Goal: Task Accomplishment & Management: Use online tool/utility

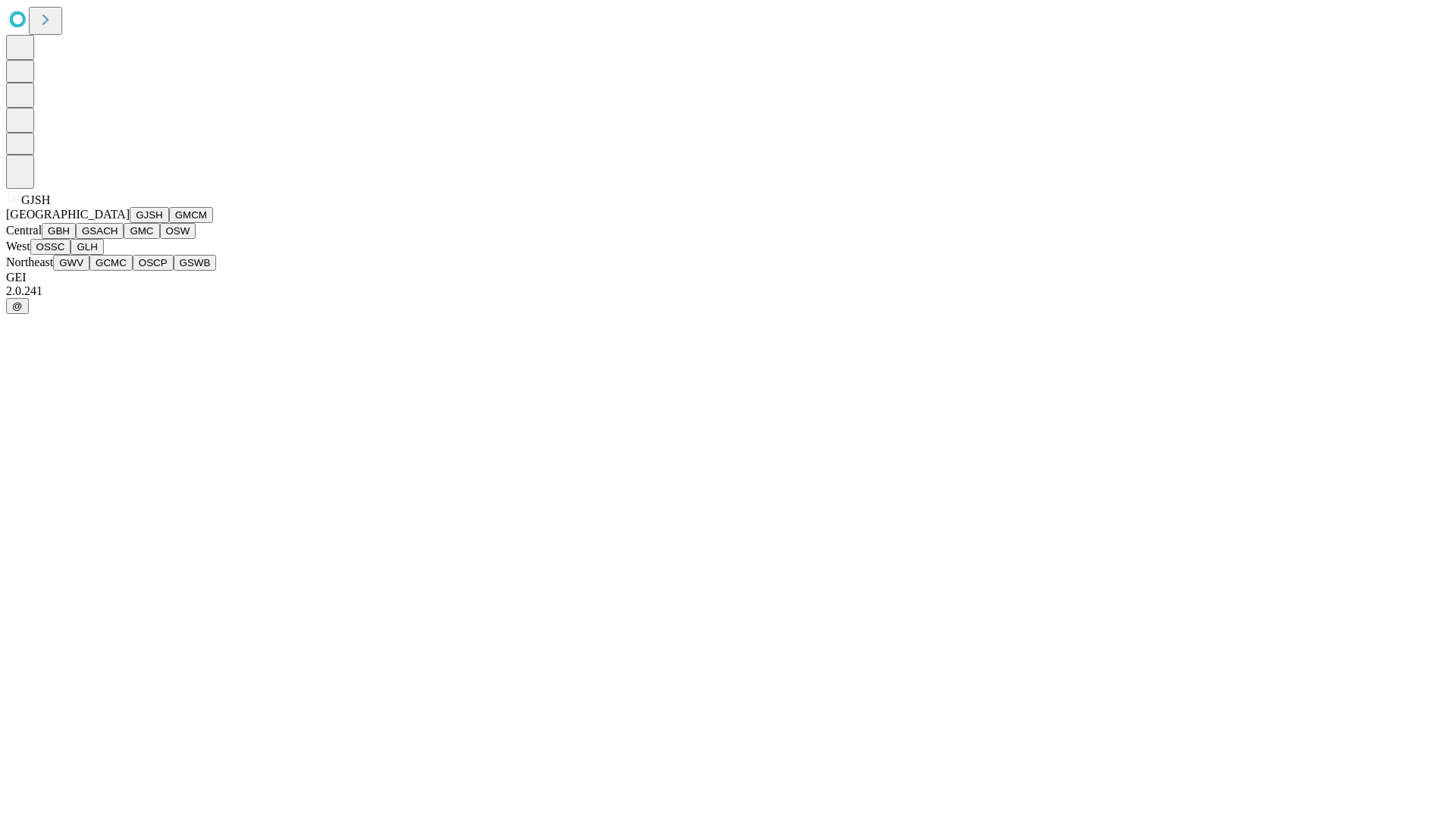
click at [130, 223] on button "GJSH" at bounding box center [149, 214] width 39 height 16
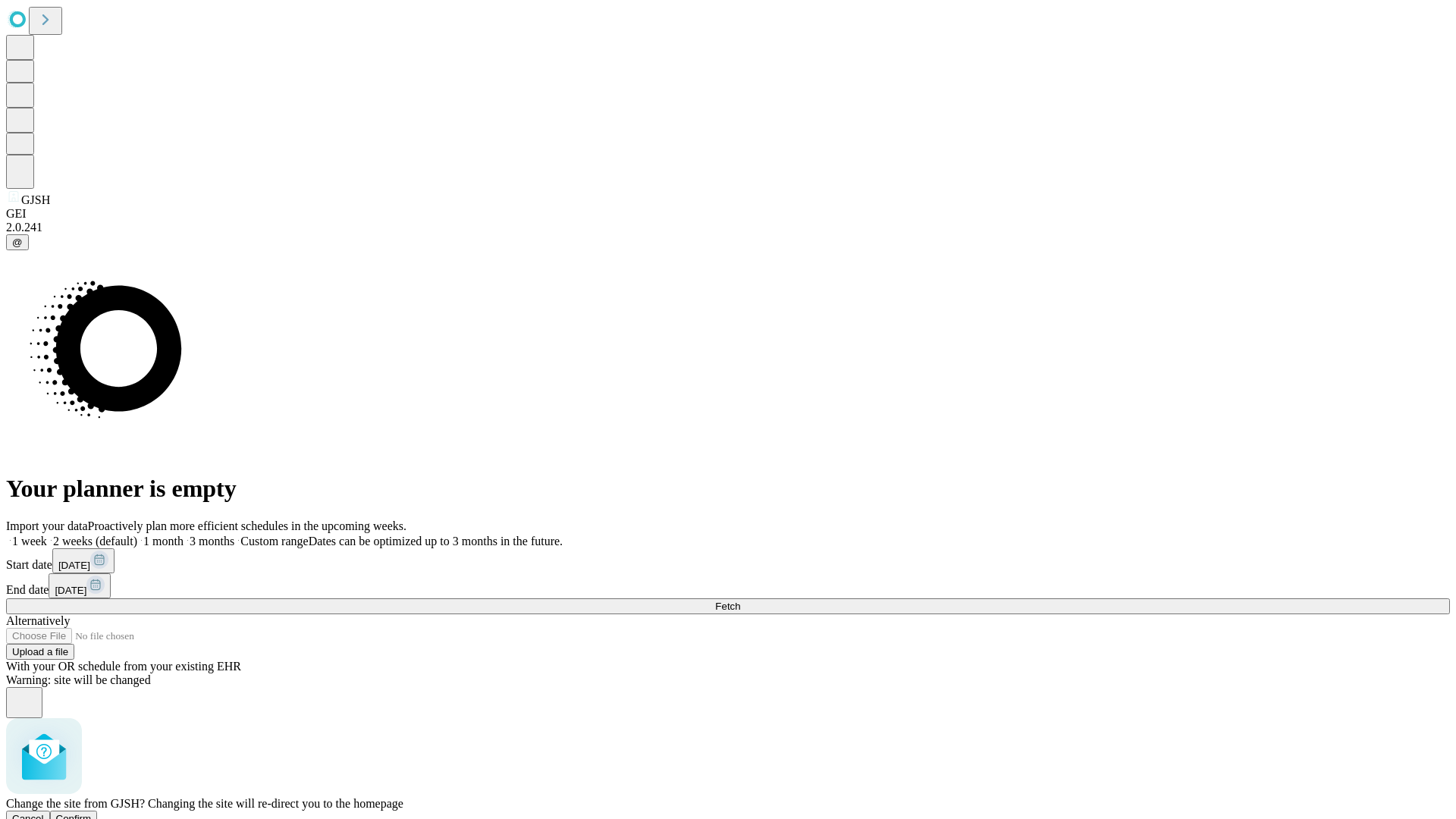
click at [91, 812] on span "Confirm" at bounding box center [74, 818] width 35 height 11
click at [47, 534] on label "1 week" at bounding box center [27, 540] width 41 height 13
click at [740, 600] on span "Fetch" at bounding box center [727, 606] width 25 height 11
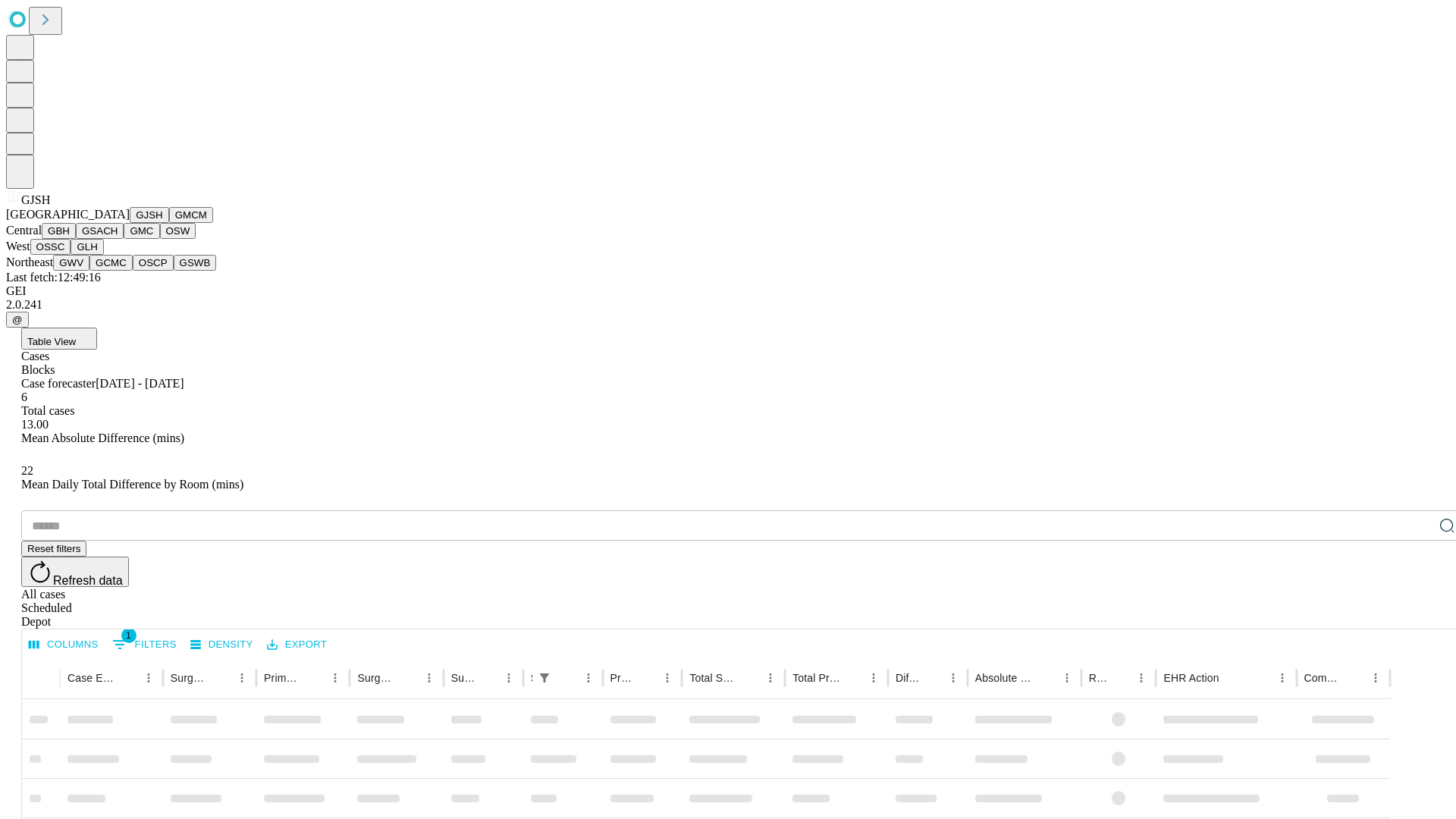
click at [169, 223] on button "GMCM" at bounding box center [190, 214] width 44 height 16
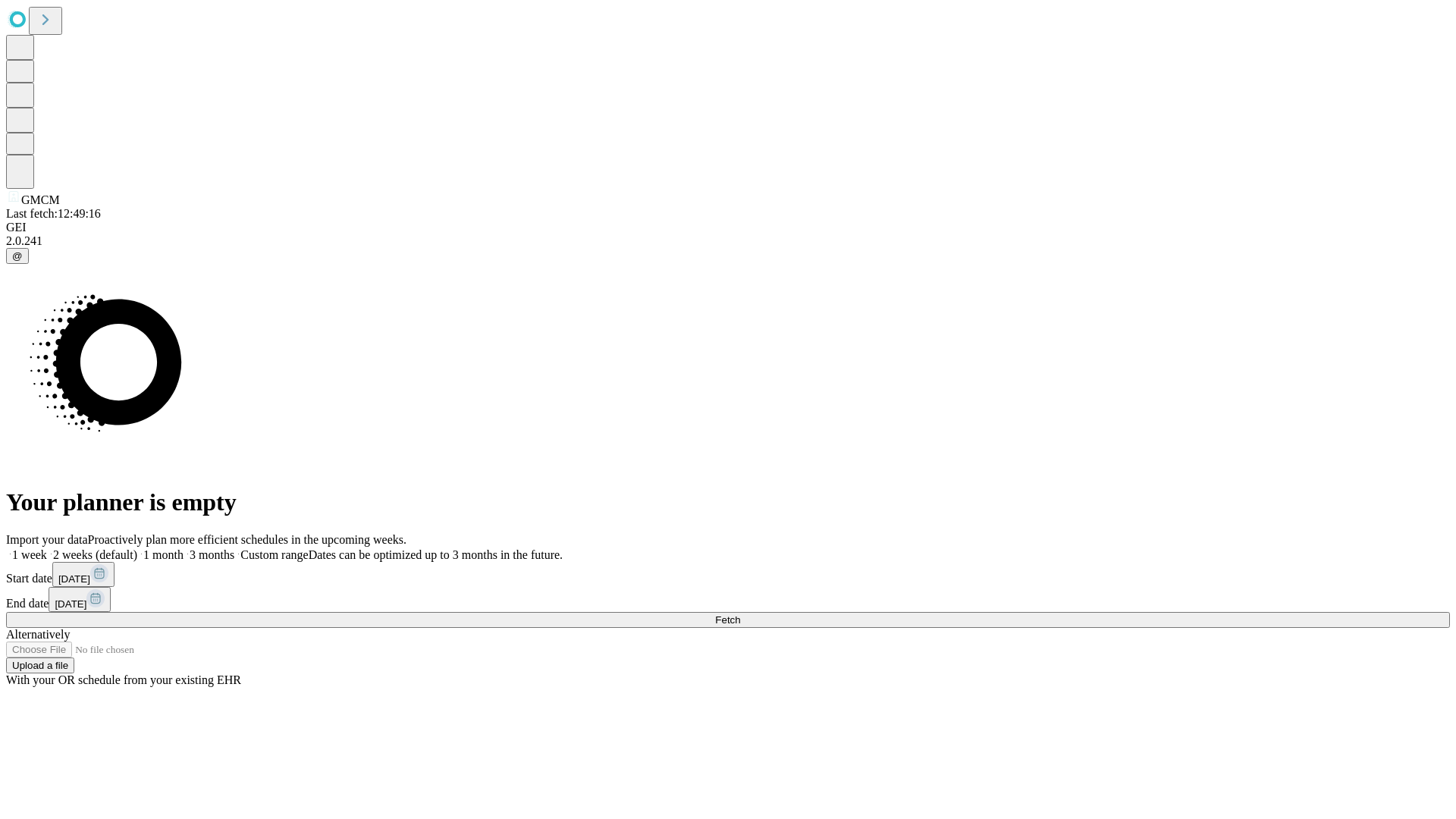
click at [47, 548] on label "1 week" at bounding box center [27, 554] width 41 height 13
click at [740, 614] on span "Fetch" at bounding box center [727, 620] width 25 height 11
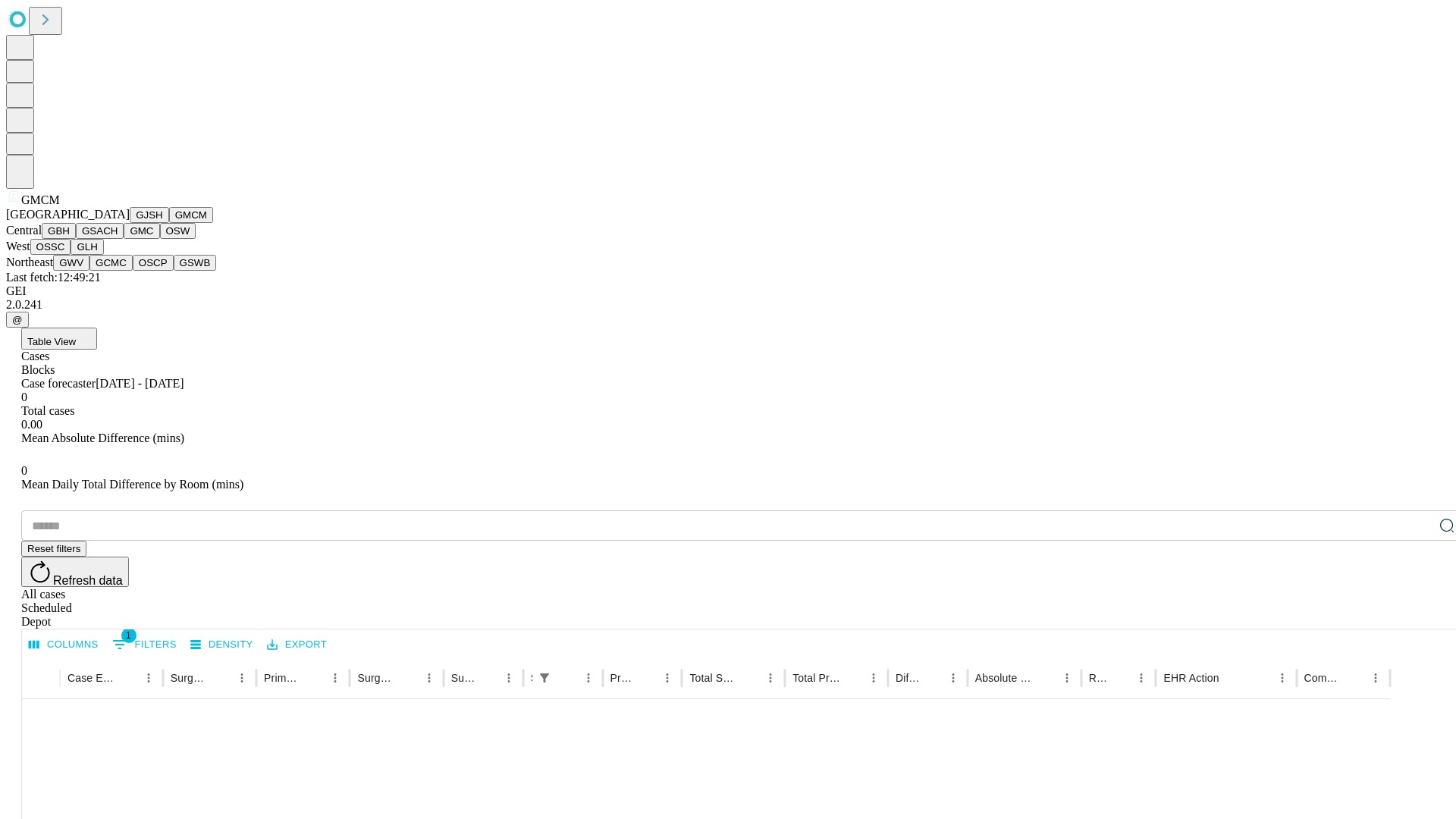
click at [76, 239] on button "GBH" at bounding box center [59, 230] width 34 height 16
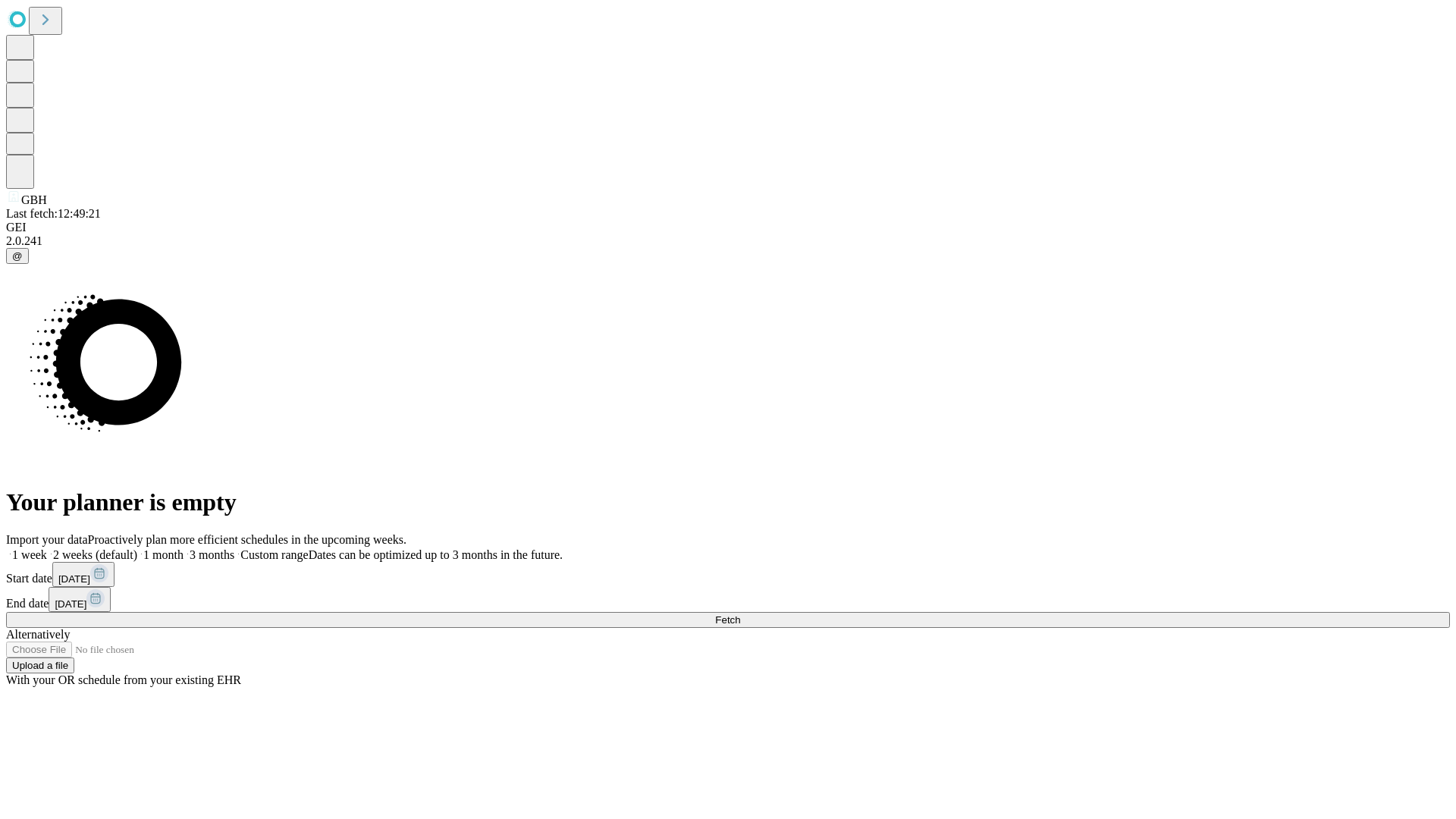
click at [47, 548] on label "1 week" at bounding box center [27, 554] width 41 height 13
click at [740, 614] on span "Fetch" at bounding box center [727, 620] width 25 height 11
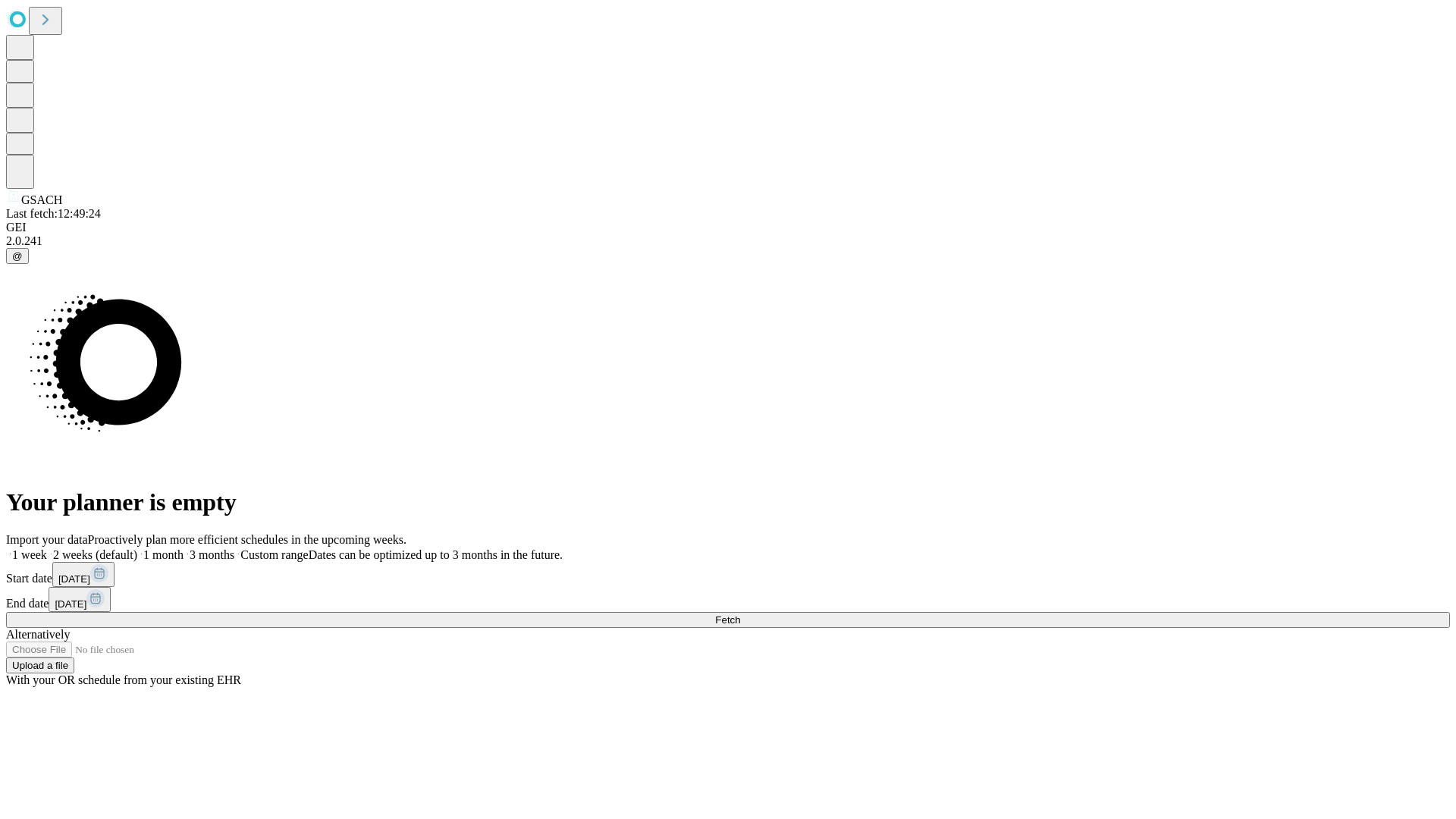
click at [47, 548] on label "1 week" at bounding box center [27, 554] width 41 height 13
click at [740, 614] on span "Fetch" at bounding box center [727, 620] width 25 height 11
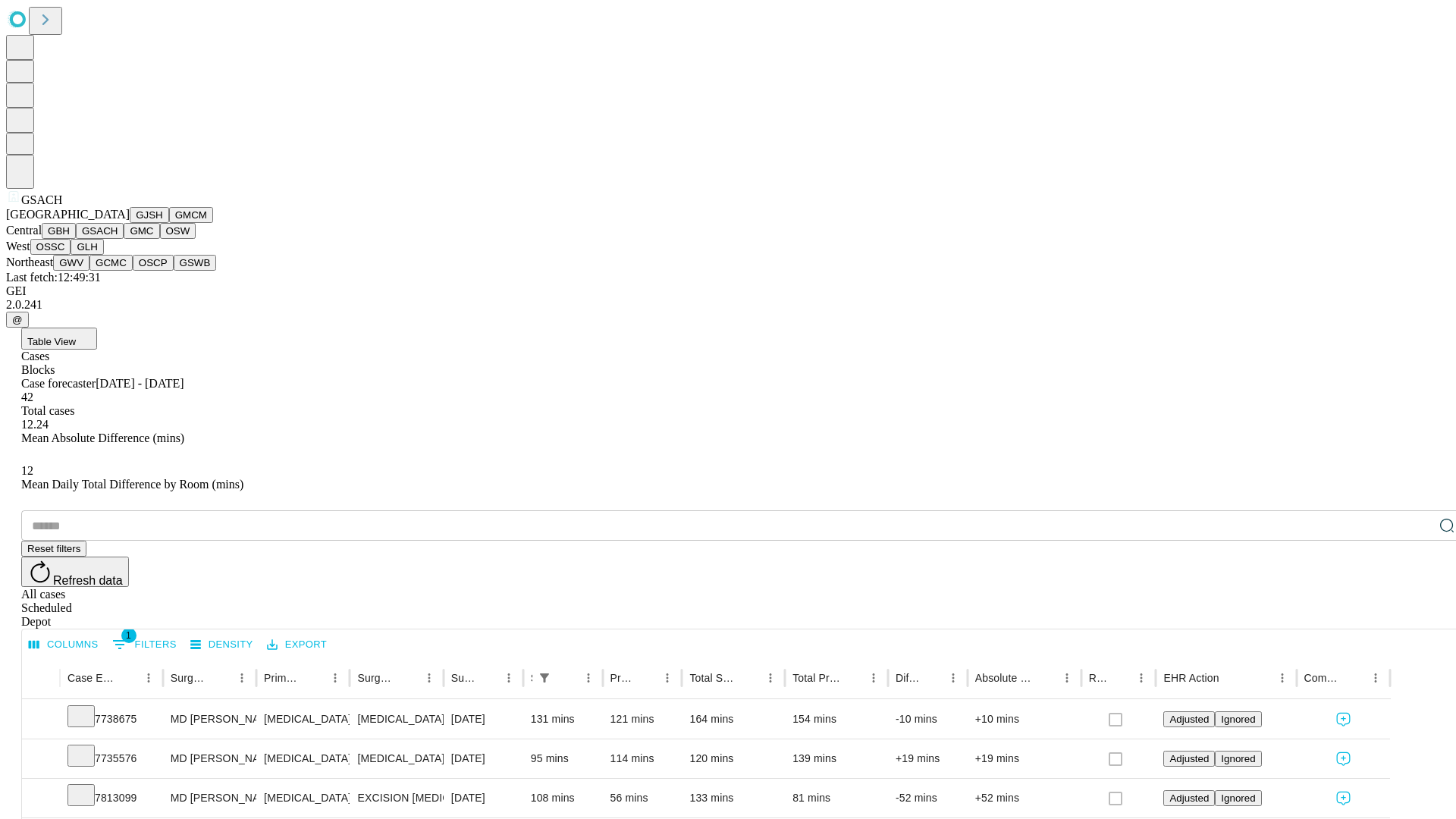
click at [124, 239] on button "GMC" at bounding box center [142, 230] width 35 height 16
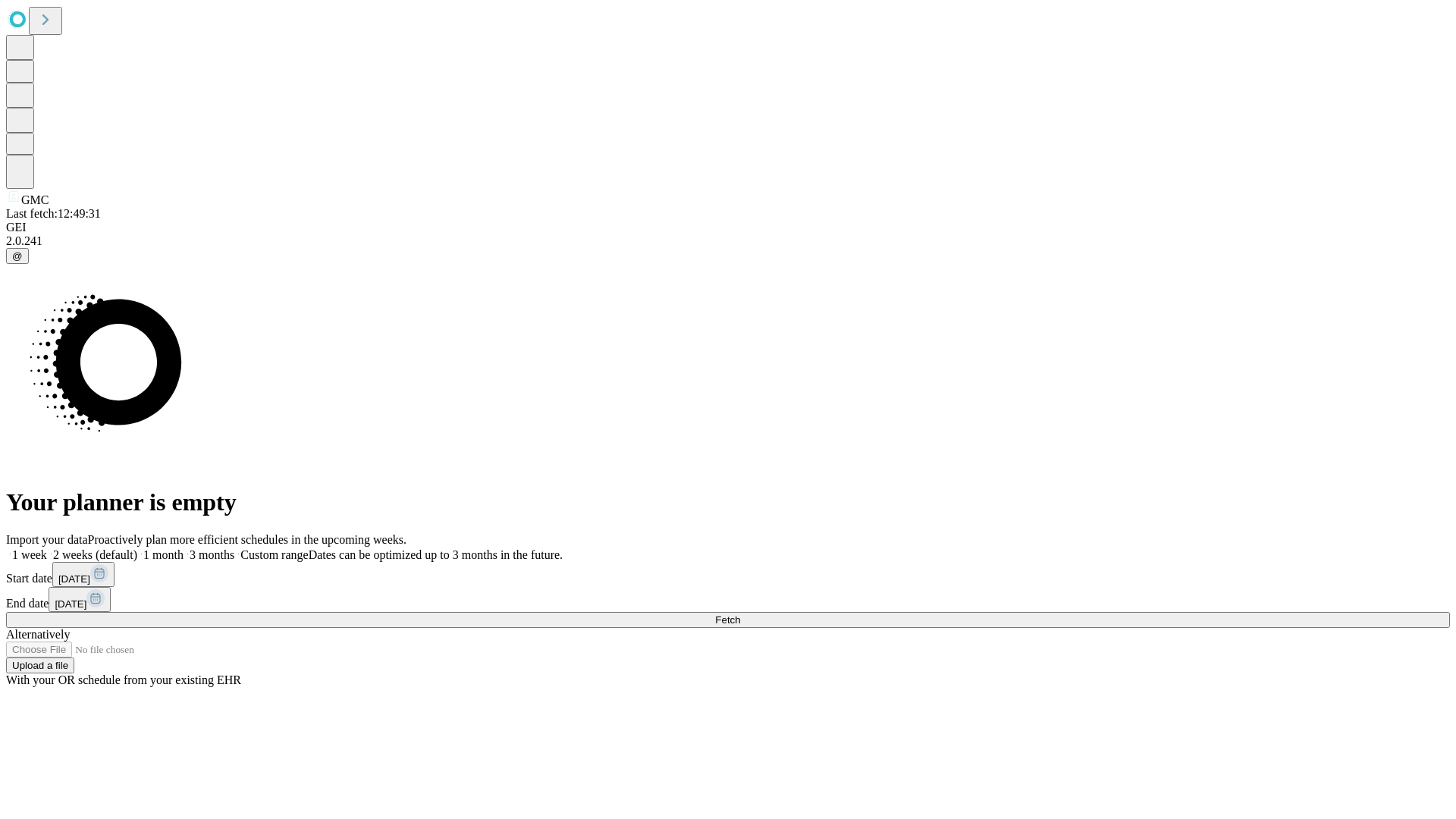
click at [47, 548] on label "1 week" at bounding box center [27, 554] width 41 height 13
click at [740, 614] on span "Fetch" at bounding box center [727, 620] width 25 height 11
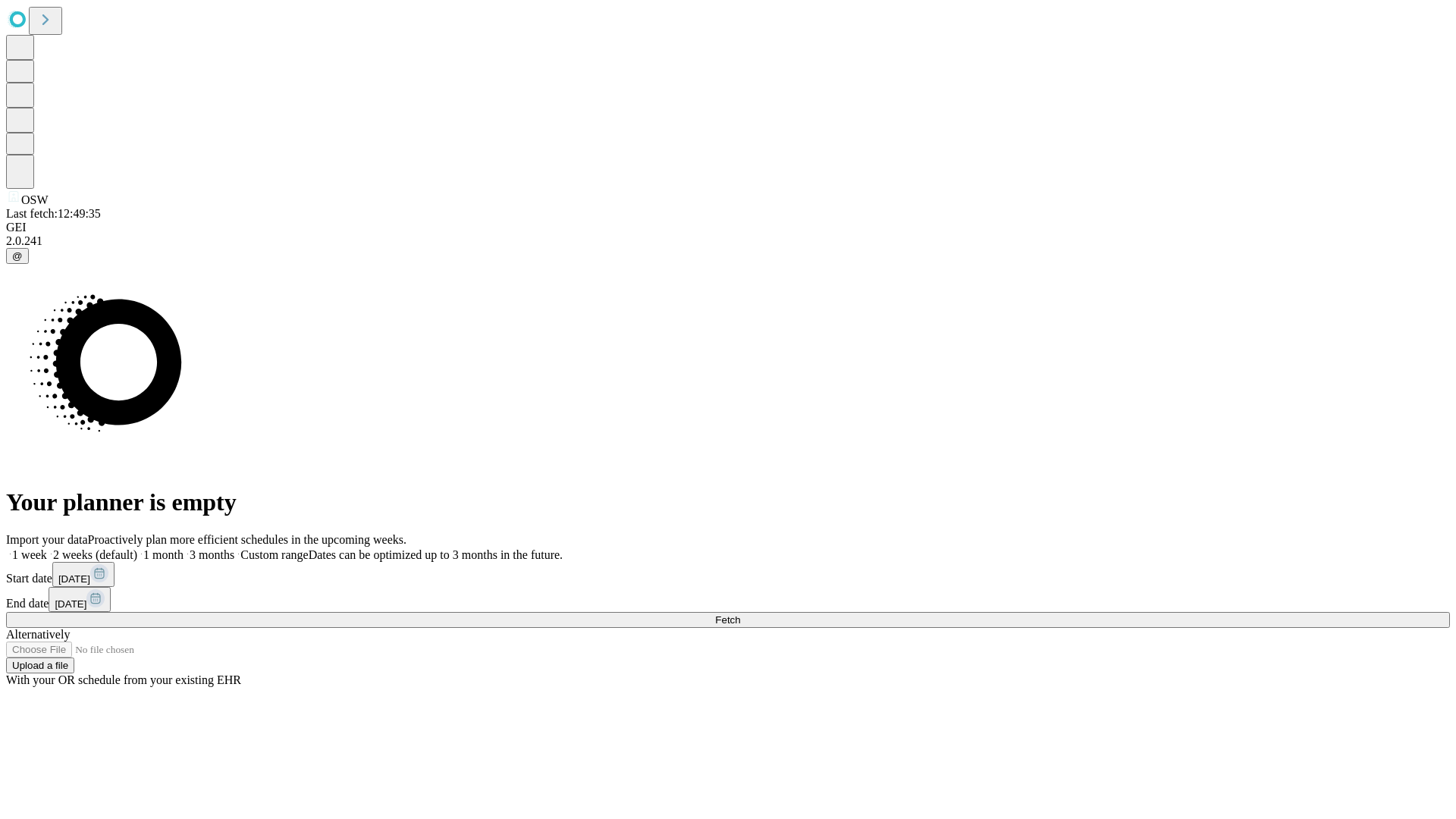
click at [47, 548] on label "1 week" at bounding box center [27, 554] width 41 height 13
click at [740, 614] on span "Fetch" at bounding box center [727, 620] width 25 height 11
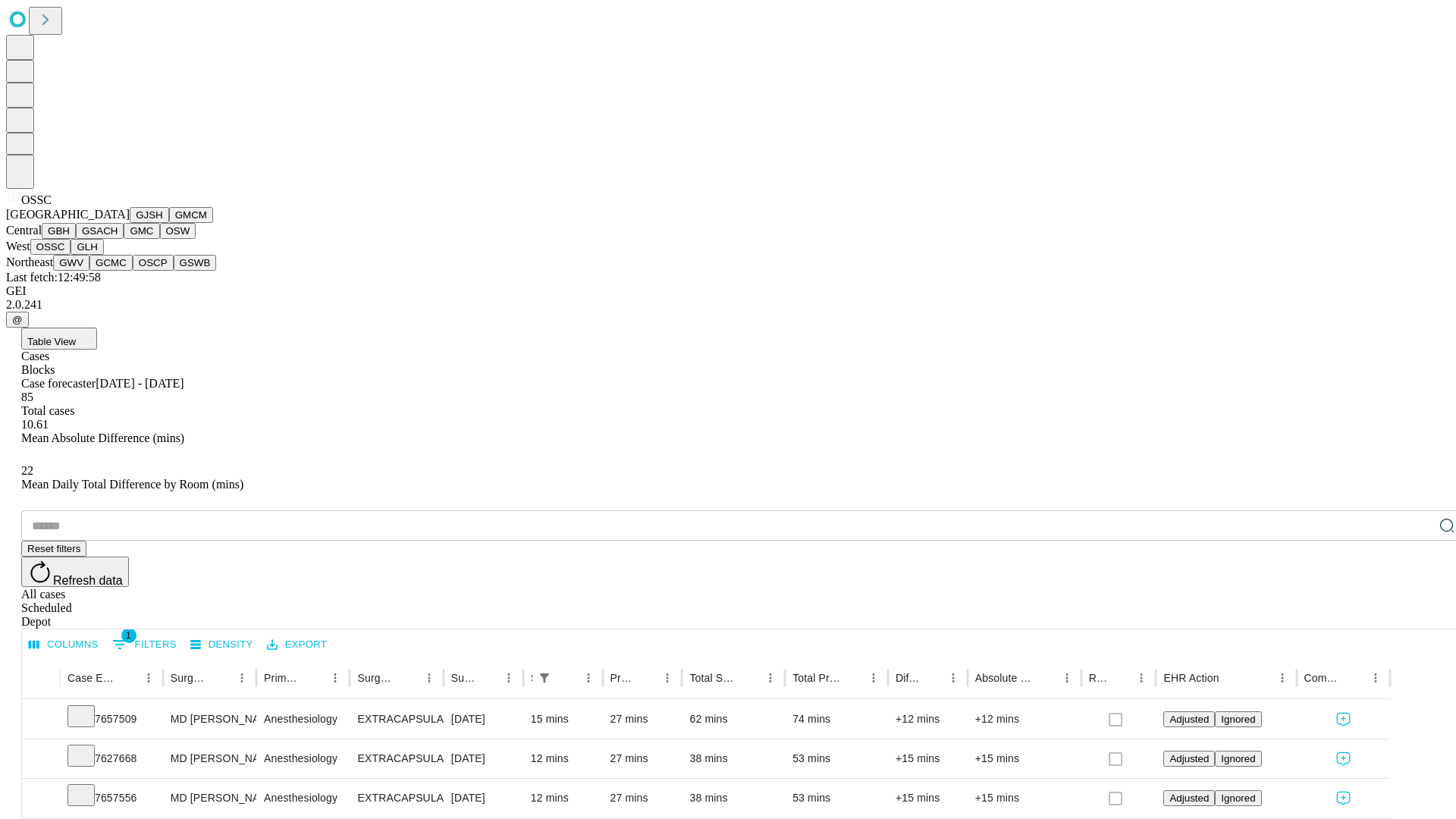
click at [103, 254] on button "GLH" at bounding box center [87, 246] width 33 height 16
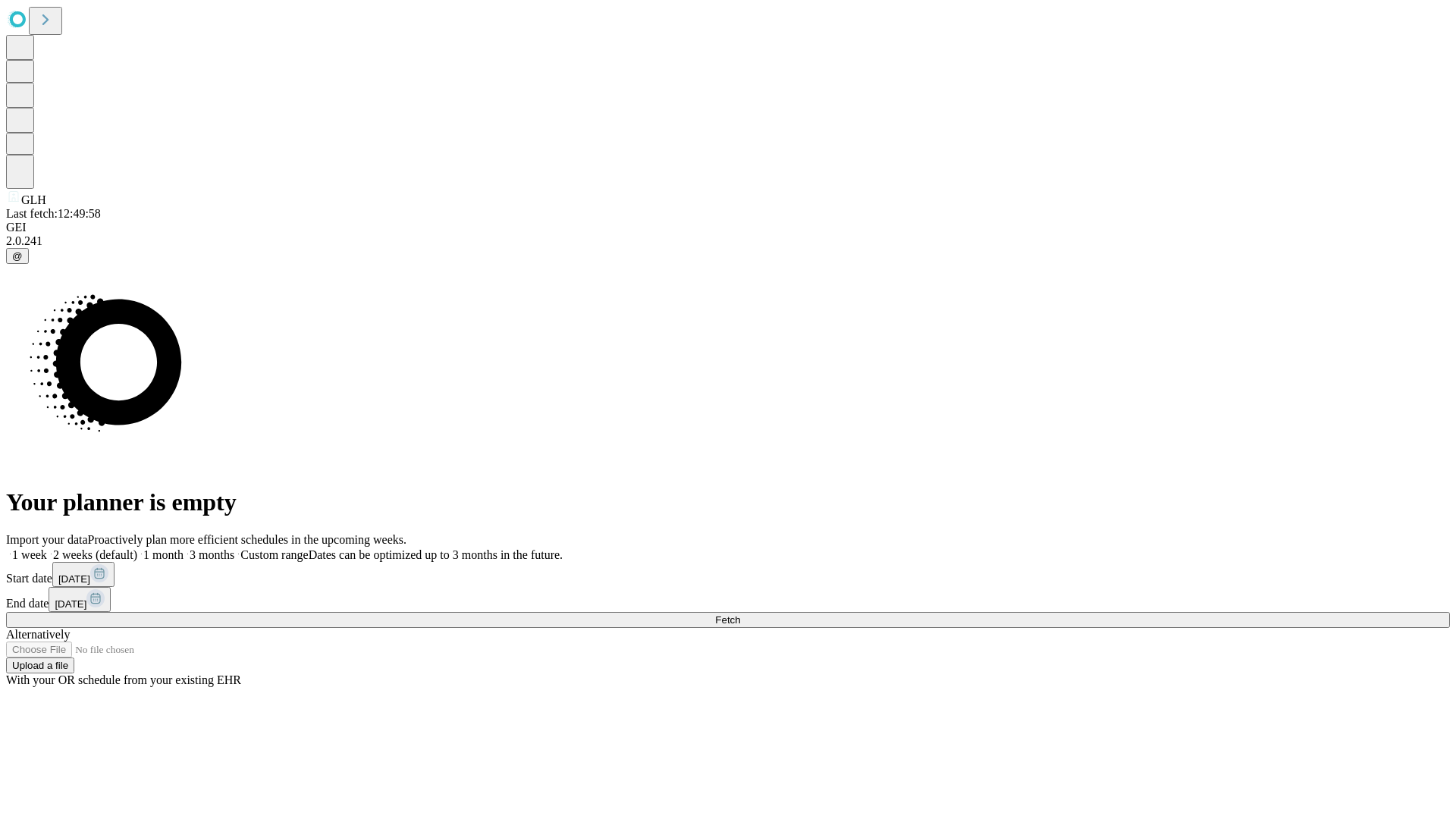
click at [47, 548] on label "1 week" at bounding box center [27, 554] width 41 height 13
click at [740, 614] on span "Fetch" at bounding box center [727, 620] width 25 height 11
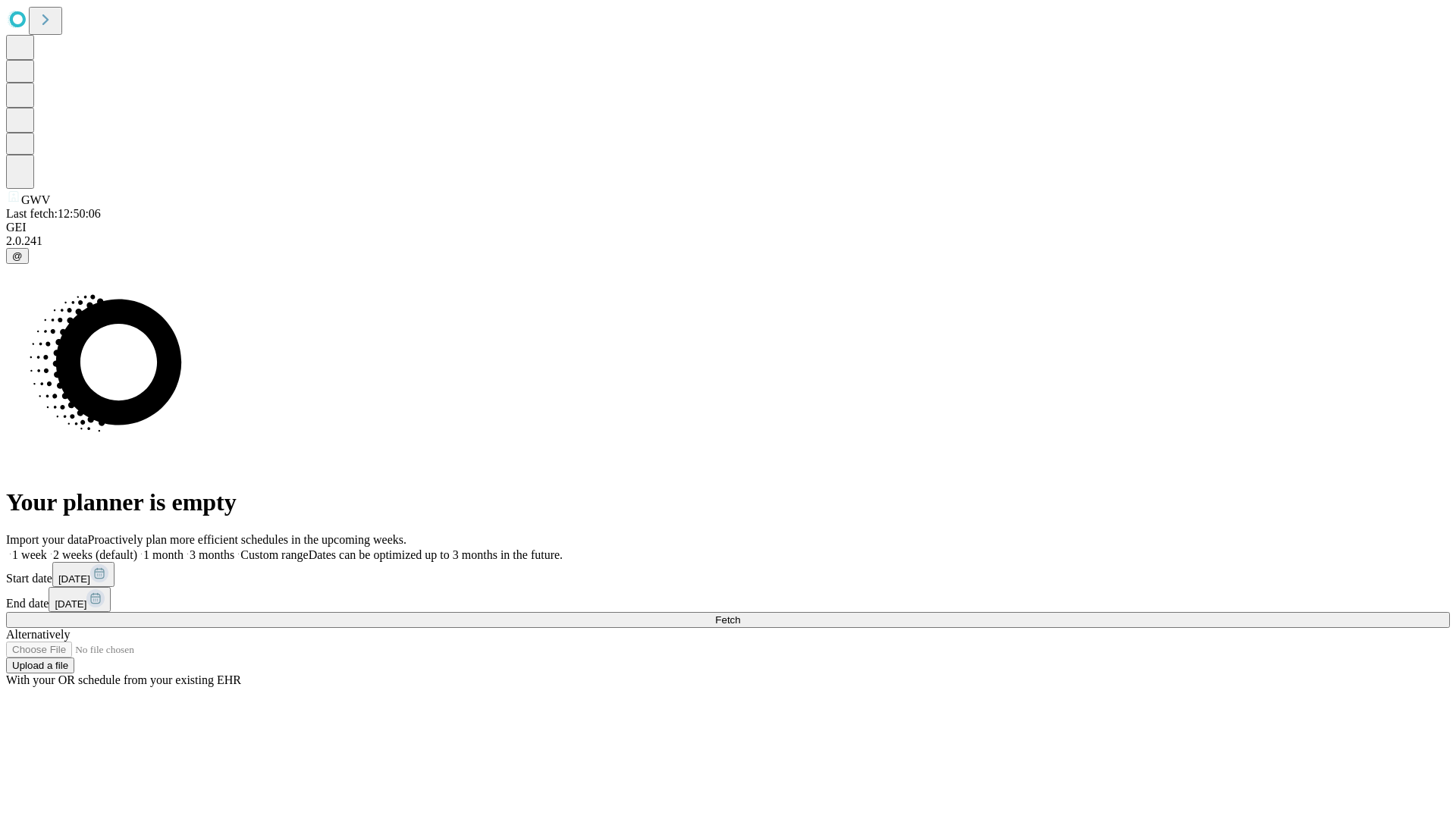
click at [740, 614] on span "Fetch" at bounding box center [727, 620] width 25 height 11
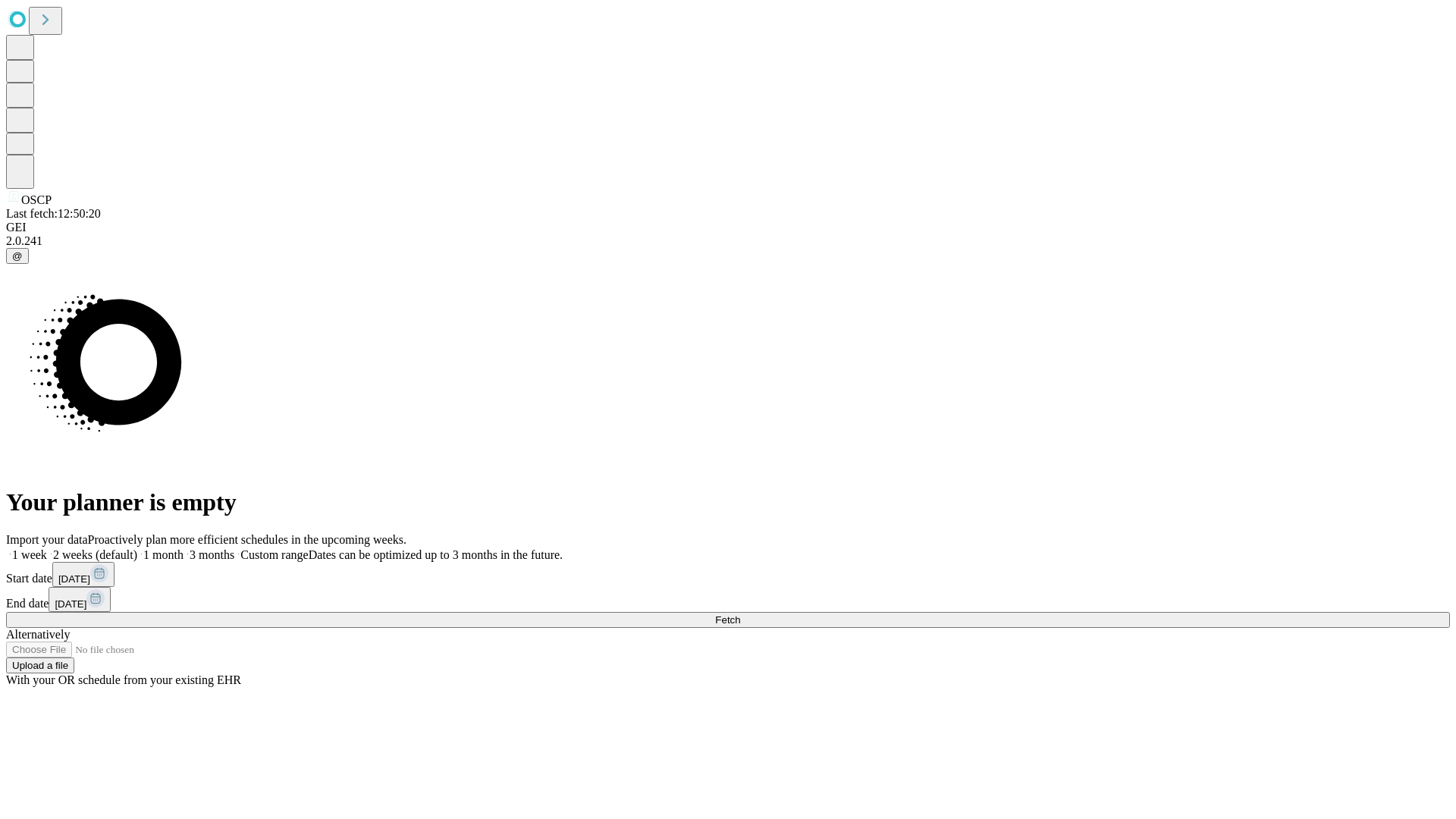
click at [47, 548] on label "1 week" at bounding box center [27, 554] width 41 height 13
click at [740, 614] on span "Fetch" at bounding box center [727, 620] width 25 height 11
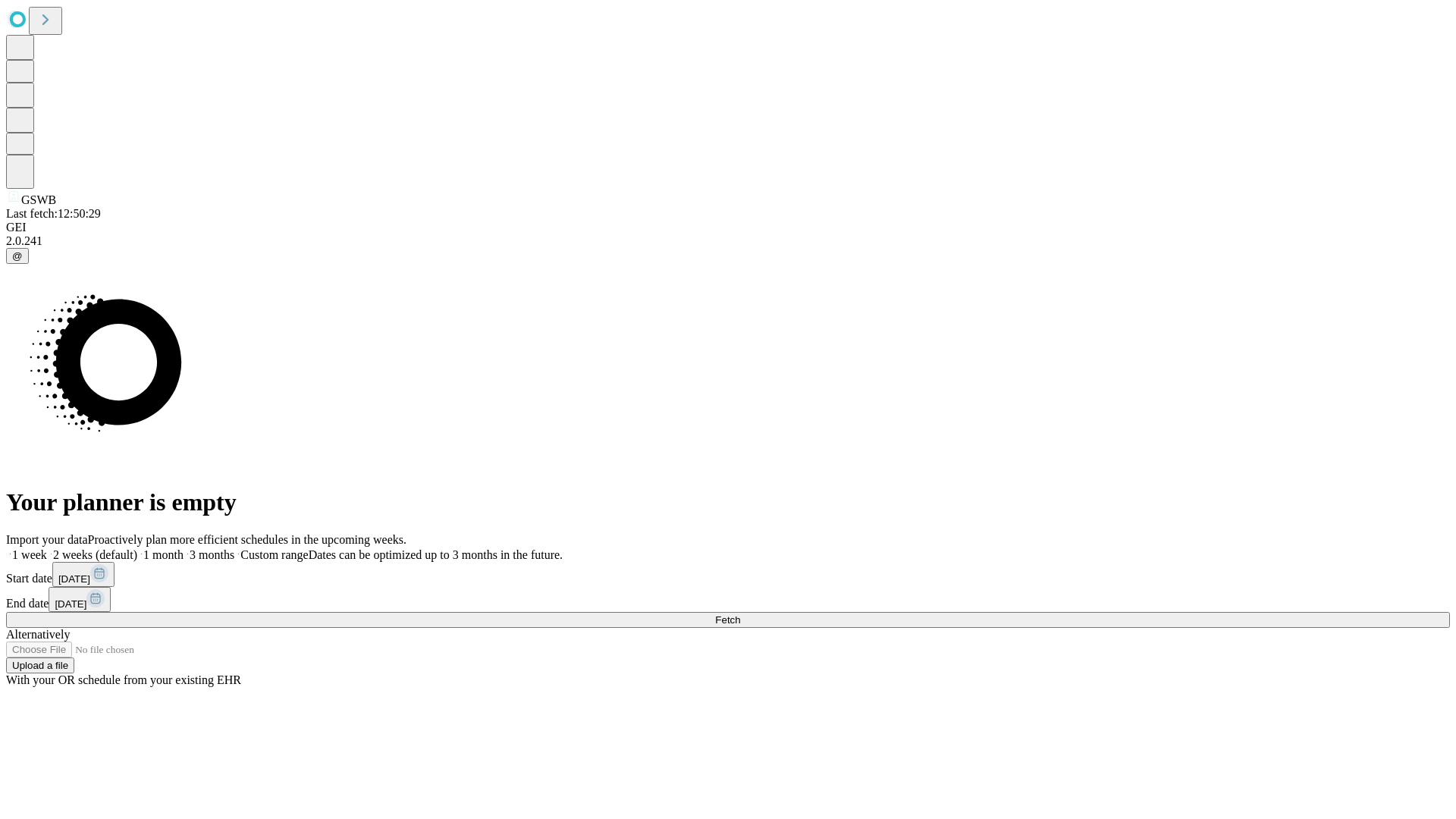
click at [47, 548] on label "1 week" at bounding box center [27, 554] width 41 height 13
click at [740, 614] on span "Fetch" at bounding box center [727, 620] width 25 height 11
